Goal: Task Accomplishment & Management: Manage account settings

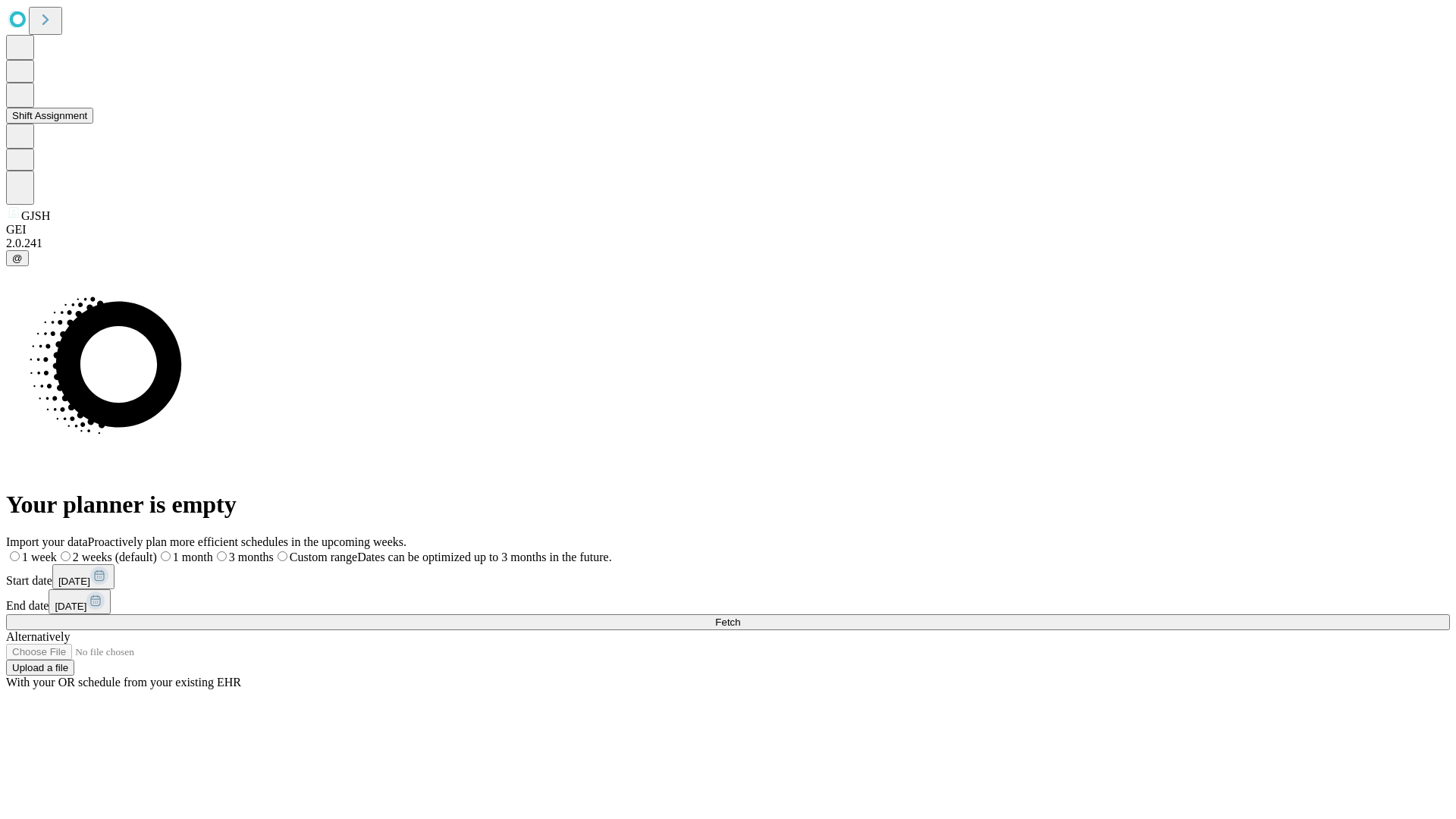
click at [94, 124] on button "Shift Assignment" at bounding box center [49, 116] width 87 height 15
